Goal: Navigation & Orientation: Find specific page/section

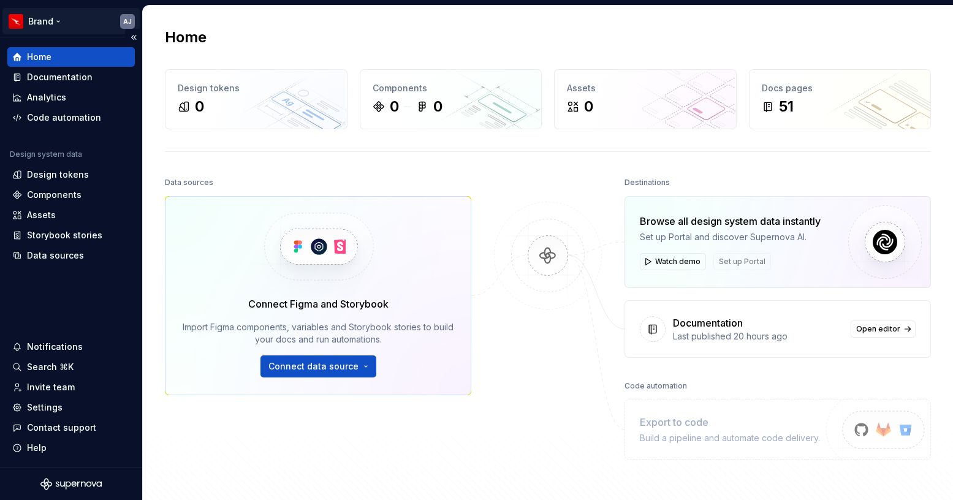
click at [60, 21] on html "Brand AJ Home Documentation Analytics Code automation Design system data Design…" at bounding box center [476, 250] width 953 height 500
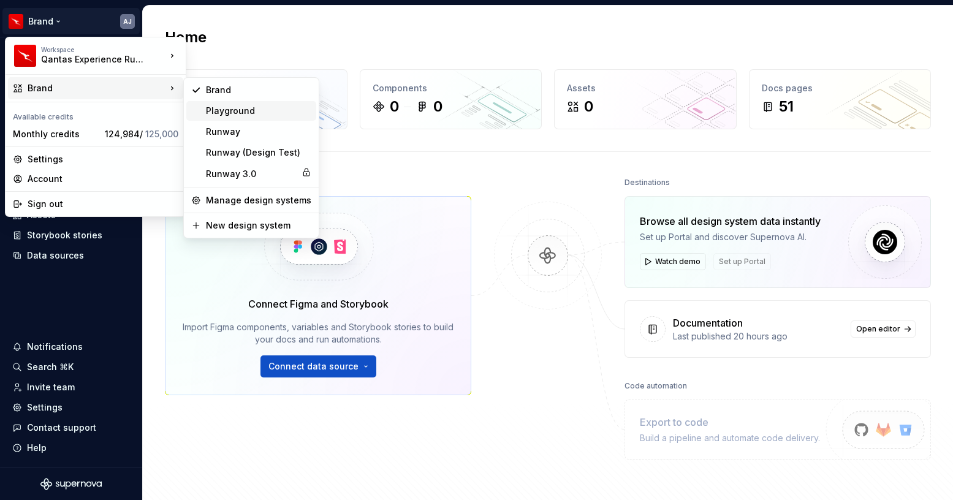
click at [241, 115] on div "Playground" at bounding box center [258, 111] width 105 height 12
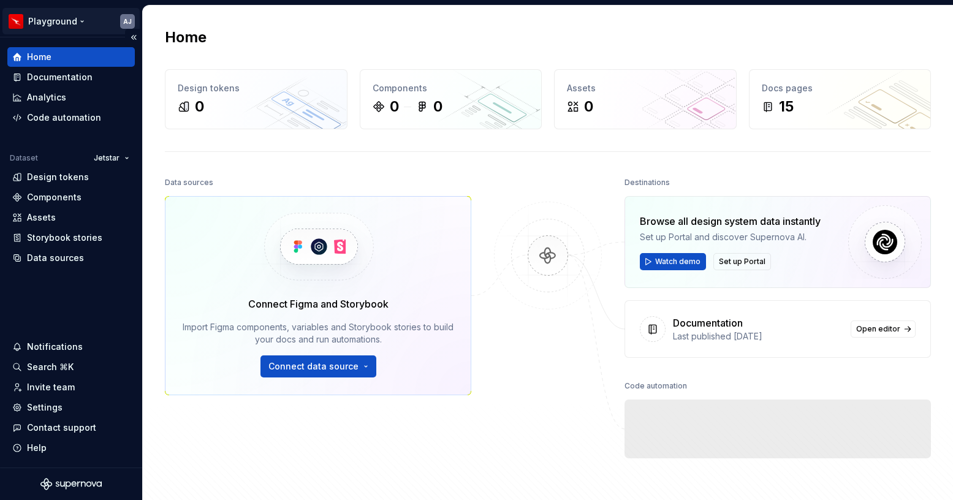
click at [86, 22] on html "Playground AJ Home Documentation Analytics Code automation Dataset Jetstar Desi…" at bounding box center [476, 250] width 953 height 500
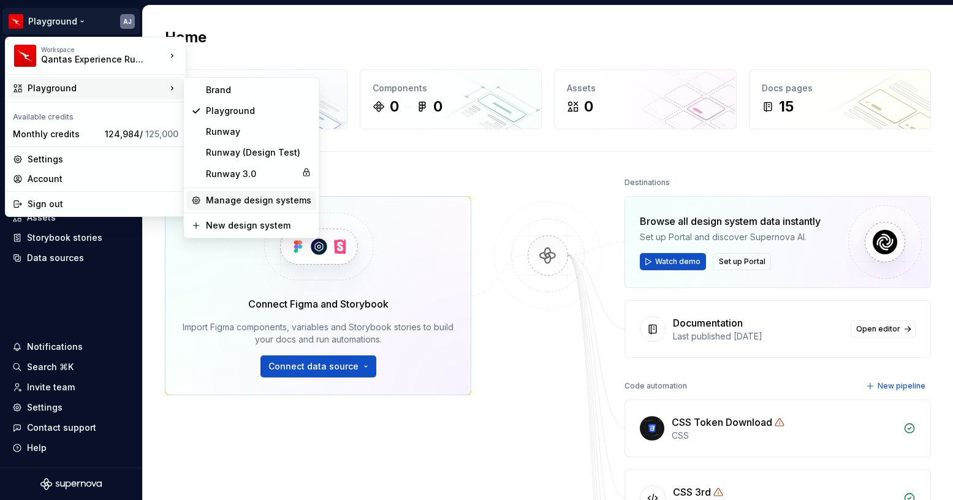
click at [264, 203] on div "Manage design systems" at bounding box center [258, 200] width 105 height 12
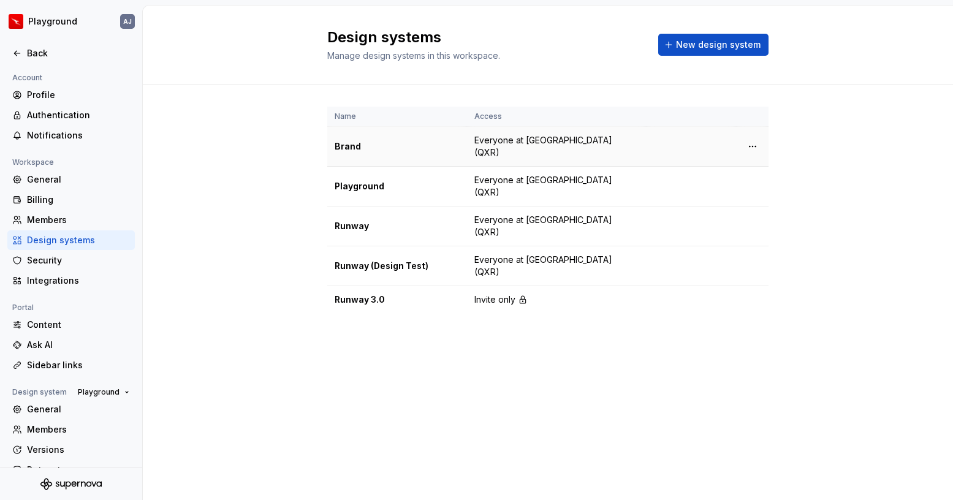
drag, startPoint x: 570, startPoint y: 230, endPoint x: 567, endPoint y: 148, distance: 81.6
click at [567, 148] on tbody "Brand Everyone at [GEOGRAPHIC_DATA] (QXR) Playground Everyone at [GEOGRAPHIC_DA…" at bounding box center [547, 220] width 441 height 187
click at [295, 228] on div "Name Access Brand Everyone at [GEOGRAPHIC_DATA] (QXR) Playground Everyone at [G…" at bounding box center [548, 222] width 810 height 275
click at [752, 221] on html "Playground AJ Back Account Profile Authentication Notifications Workspace Gener…" at bounding box center [476, 250] width 953 height 500
click at [687, 215] on html "Playground AJ Back Account Profile Authentication Notifications Workspace Gener…" at bounding box center [476, 250] width 953 height 500
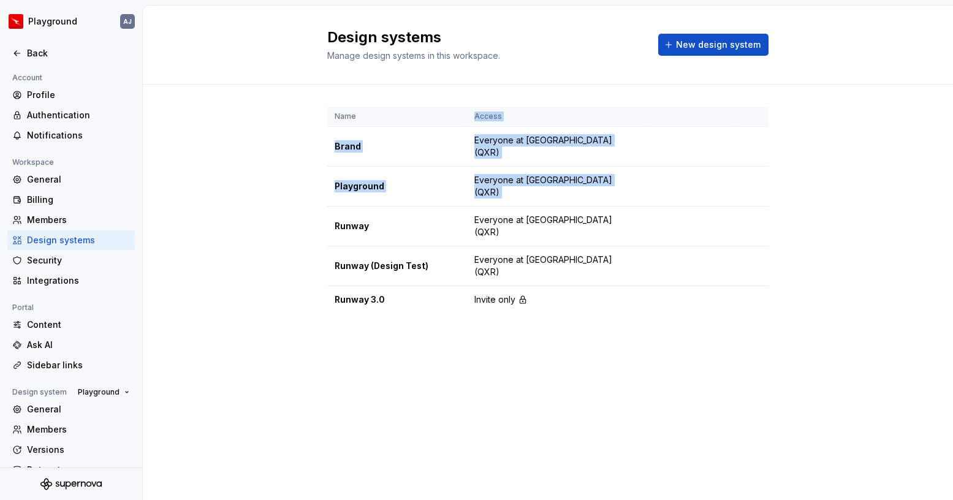
drag, startPoint x: 462, startPoint y: 213, endPoint x: 452, endPoint y: 126, distance: 88.2
click at [452, 125] on table "Name Access Brand Everyone at [GEOGRAPHIC_DATA] (QXR) Playground Everyone at [G…" at bounding box center [547, 210] width 441 height 207
click at [219, 131] on div "Name Access Brand Everyone at [GEOGRAPHIC_DATA] (QXR) Playground Everyone at [G…" at bounding box center [548, 222] width 810 height 275
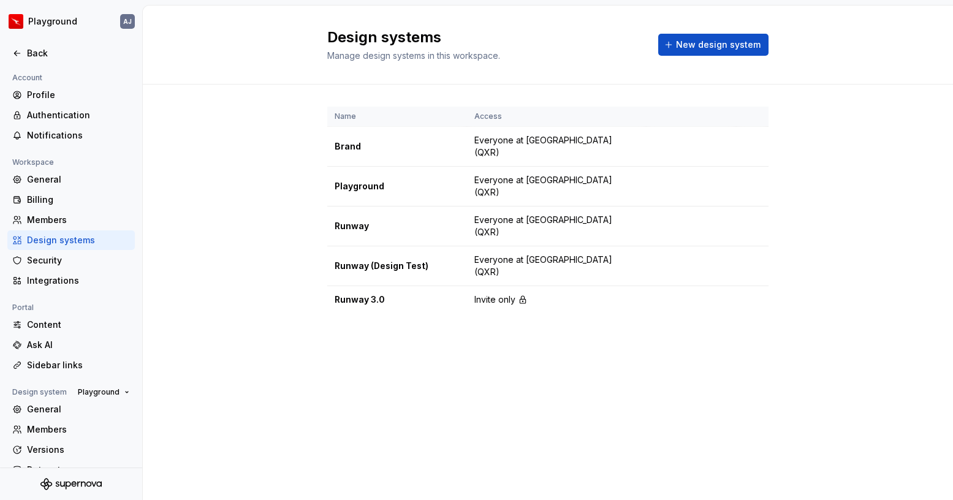
click at [292, 170] on div "Name Access Brand Everyone at [GEOGRAPHIC_DATA] (QXR) Playground Everyone at [G…" at bounding box center [548, 222] width 810 height 275
click at [291, 235] on div "Name Access Brand Everyone at [GEOGRAPHIC_DATA] (QXR) Playground Everyone at [G…" at bounding box center [548, 222] width 810 height 275
click at [43, 61] on div "Back" at bounding box center [70, 54] width 127 height 20
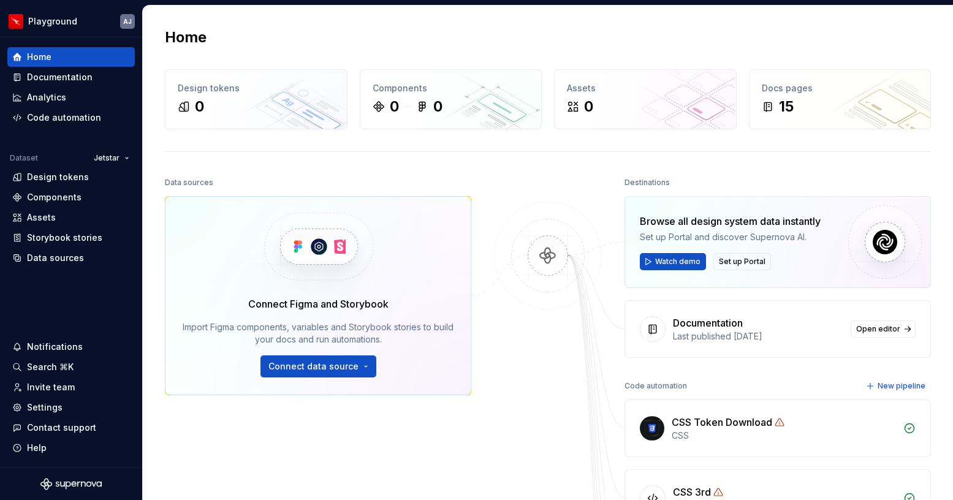
click at [265, 44] on div "Home" at bounding box center [548, 38] width 766 height 20
click at [67, 26] on html "Playground AJ Home Documentation Analytics Code automation Dataset Jetstar Desi…" at bounding box center [476, 250] width 953 height 500
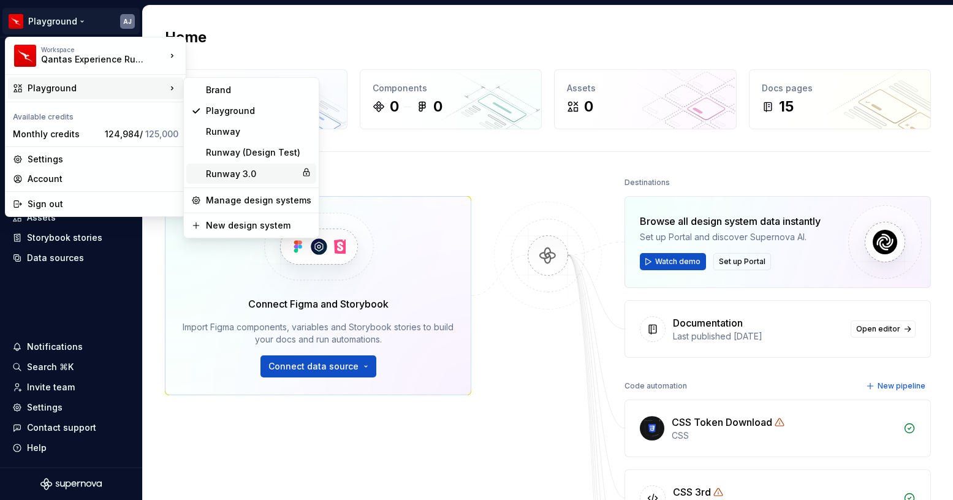
click at [225, 170] on div "Runway 3.0" at bounding box center [251, 174] width 91 height 12
